Goal: Task Accomplishment & Management: Use online tool/utility

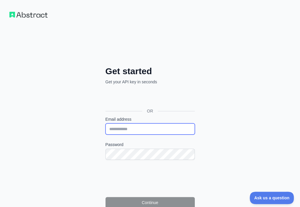
click at [106, 123] on input "Email address" at bounding box center [150, 128] width 89 height 11
paste input "**********"
type input "**********"
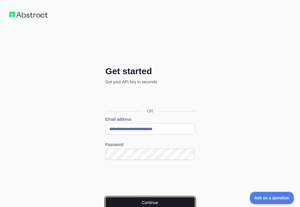
click at [111, 197] on button "Continue" at bounding box center [150, 202] width 89 height 11
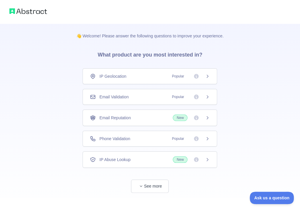
click at [146, 96] on div "Email Validation Popular" at bounding box center [150, 97] width 120 height 6
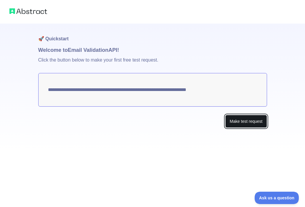
click at [237, 123] on button "Make test request" at bounding box center [245, 121] width 41 height 13
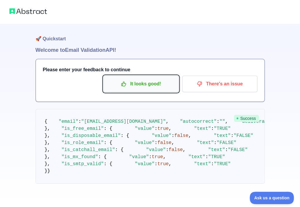
click at [140, 85] on p "It looks good!" at bounding box center [141, 84] width 66 height 10
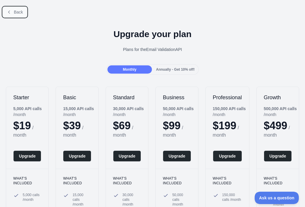
click at [19, 11] on span "Back" at bounding box center [18, 12] width 9 height 5
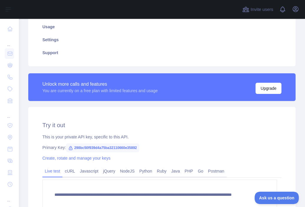
scroll to position [154, 0]
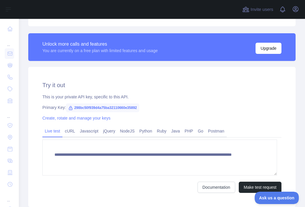
click at [111, 107] on span "298bc50f939d4a75ba32110660e35892" at bounding box center [102, 107] width 73 height 9
copy span "298bc50f939d4a75ba32110660e35892"
